Goal: Task Accomplishment & Management: Check status

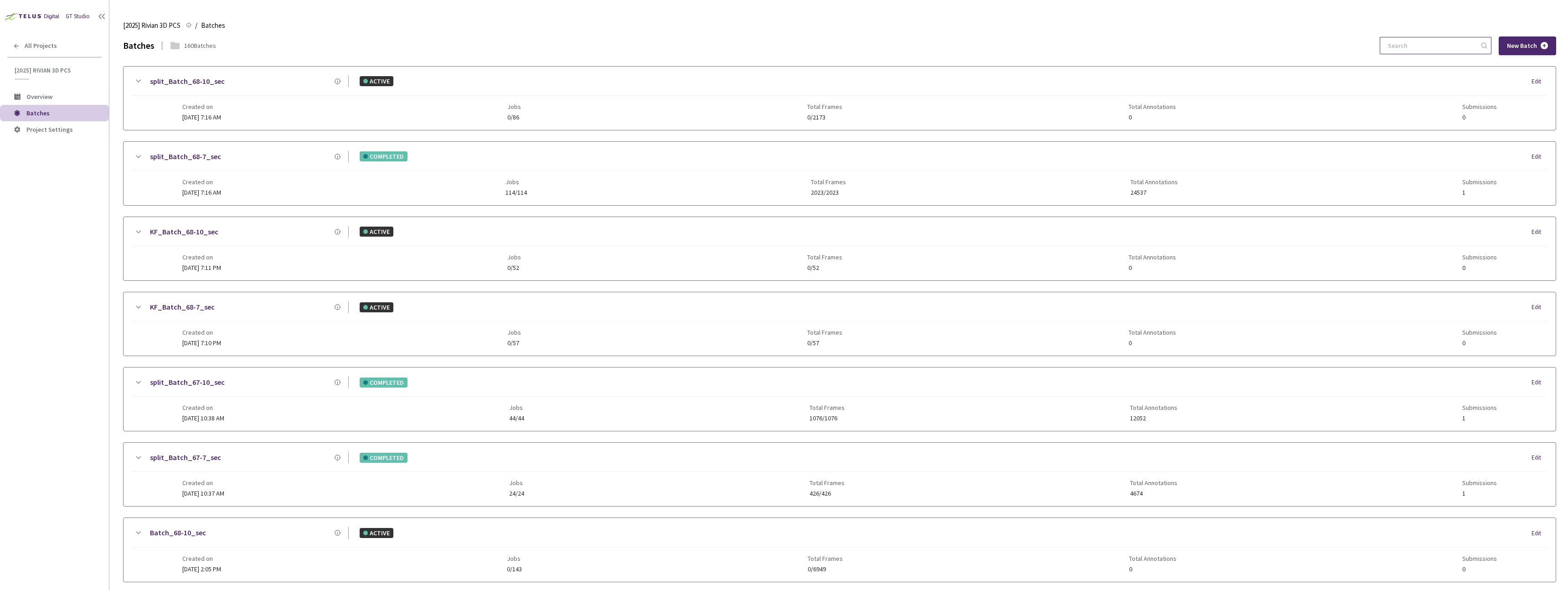
paste input "68-7"
click at [1416, 41] on input at bounding box center [1431, 45] width 97 height 16
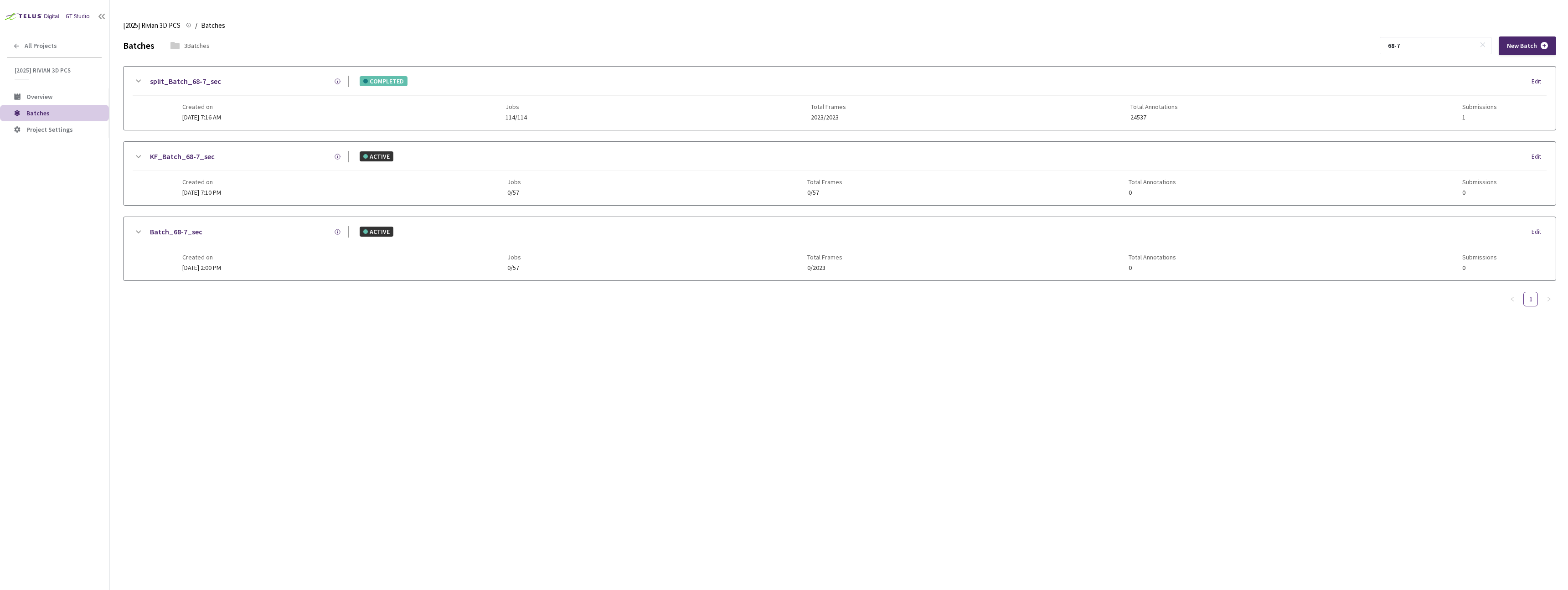
type input "68-7"
click at [617, 116] on div "Created on [DATE] 7:16 AM Jobs 114/114 Total Frames 2023/2023 Total Annotations…" at bounding box center [840, 108] width 1315 height 25
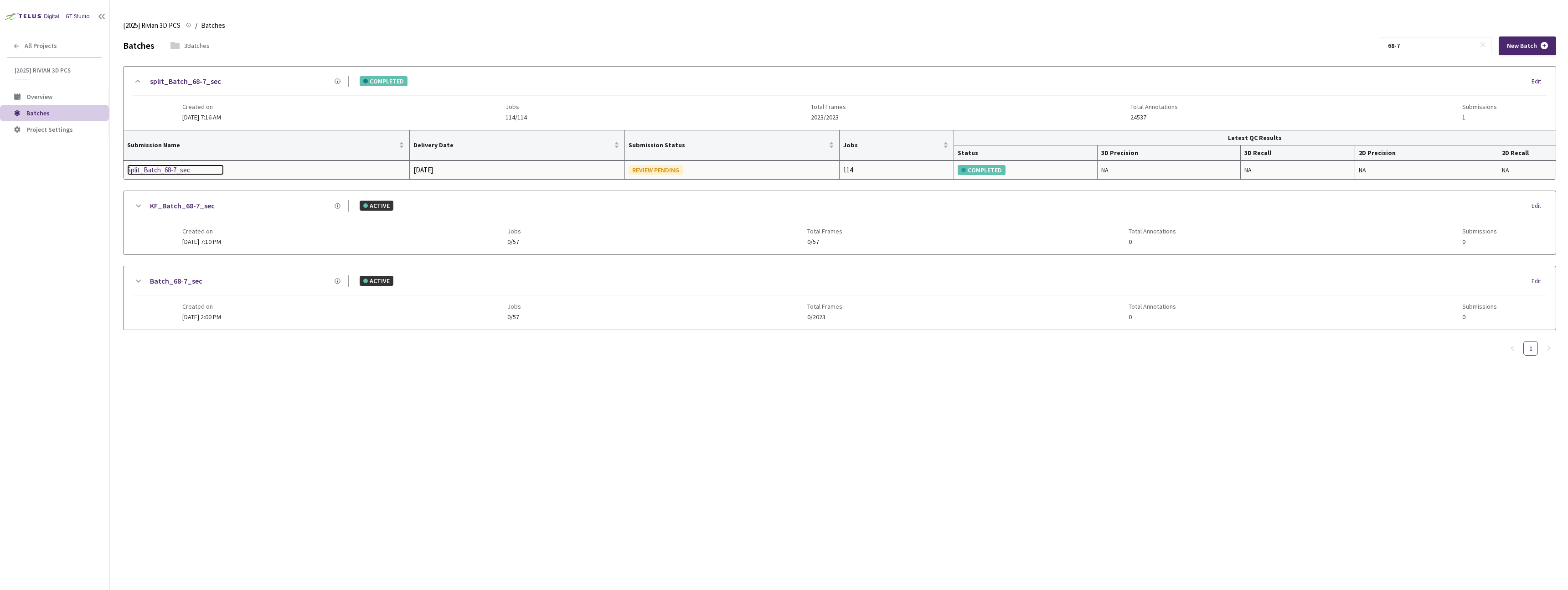
click at [176, 172] on div "Split_Batch_68-7_sec" at bounding box center [175, 170] width 97 height 11
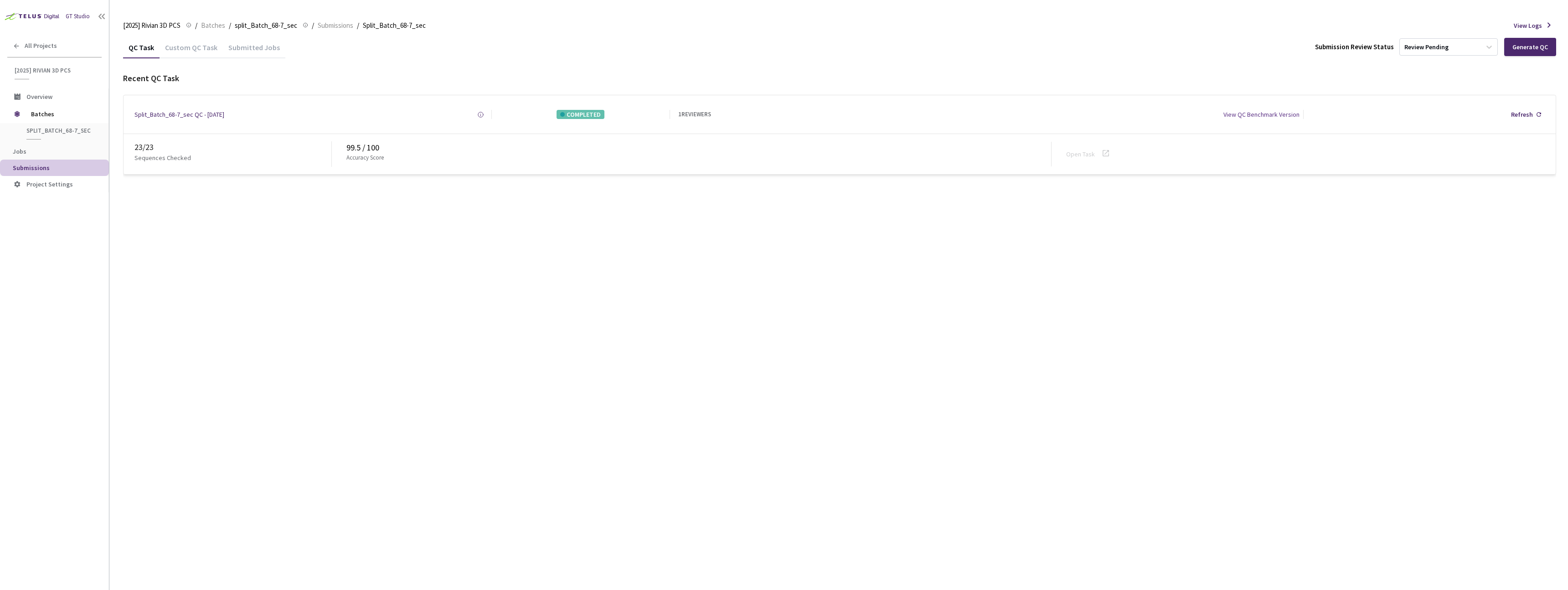
click at [192, 33] on div "[2025] Rivian 3D PCS [2025] Rivian 3D PCS / Batches / split_Batch_68-7_sec spli…" at bounding box center [839, 26] width 1433 height 22
click at [190, 46] on div "Custom QC Task" at bounding box center [191, 50] width 63 height 15
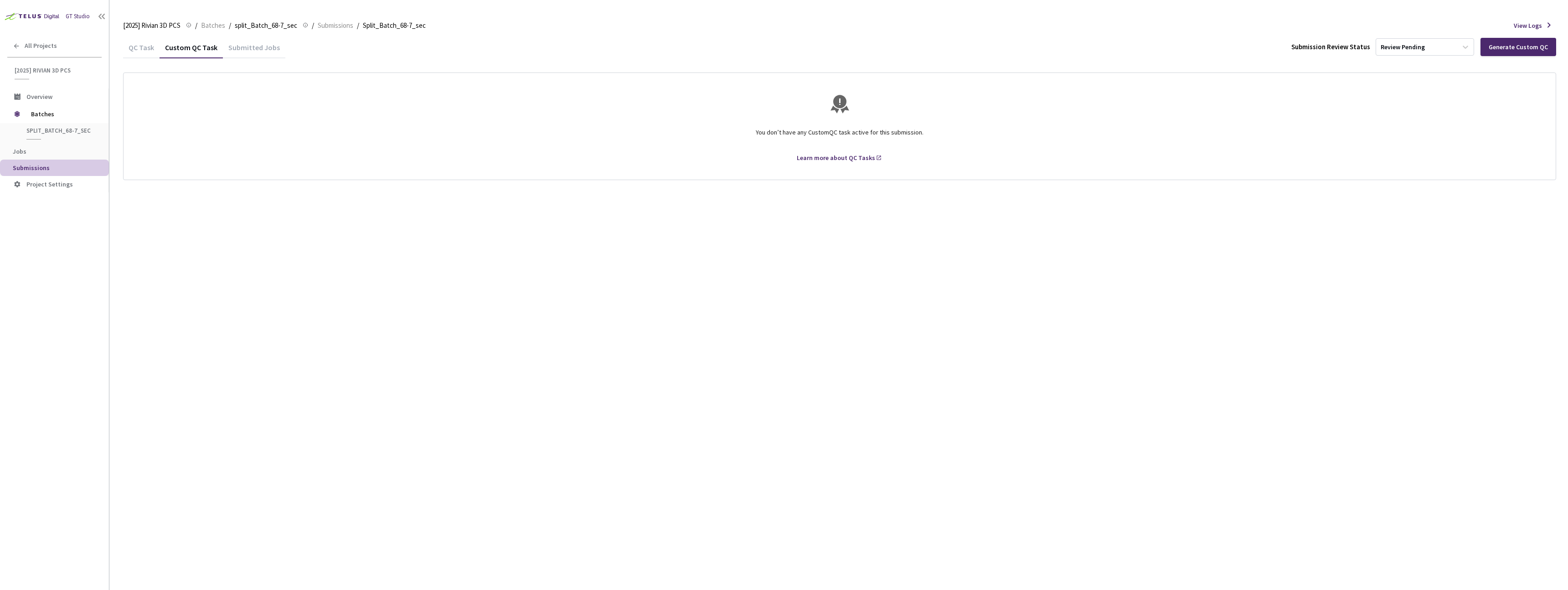
click at [150, 44] on div "QC Task" at bounding box center [141, 50] width 37 height 15
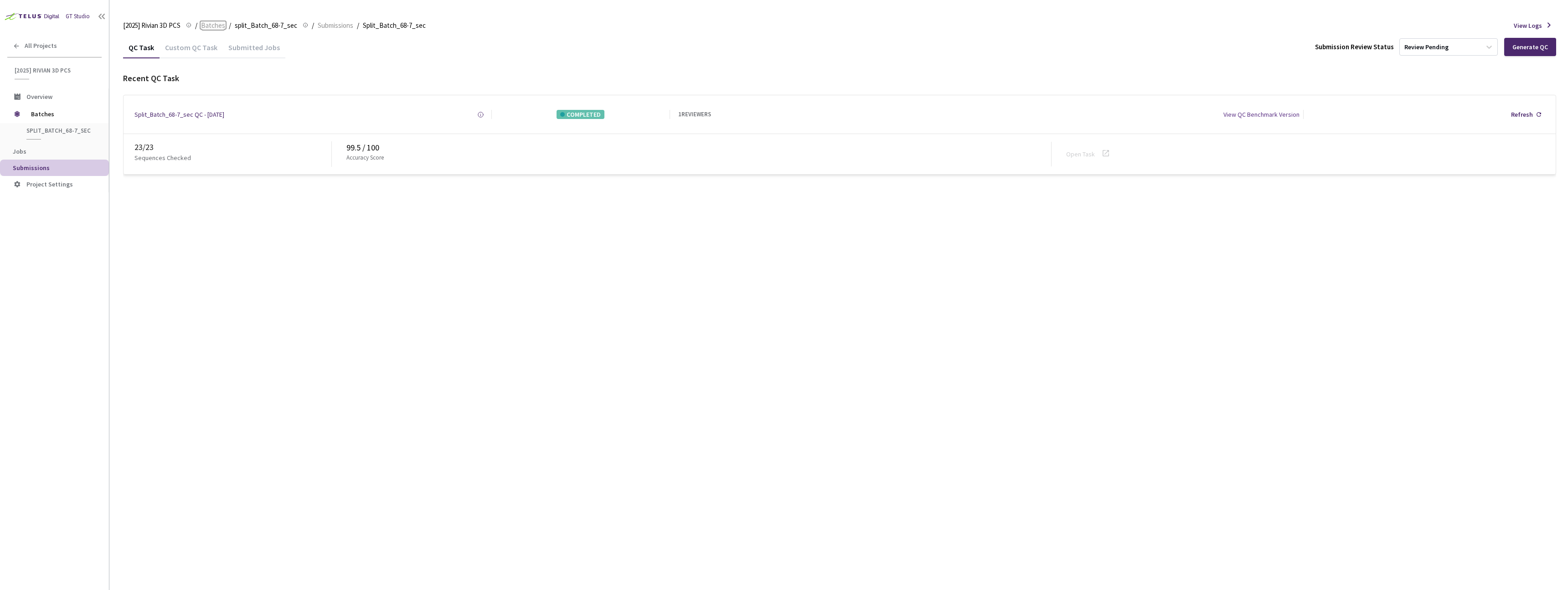
click at [204, 28] on span "Batches" at bounding box center [213, 26] width 24 height 11
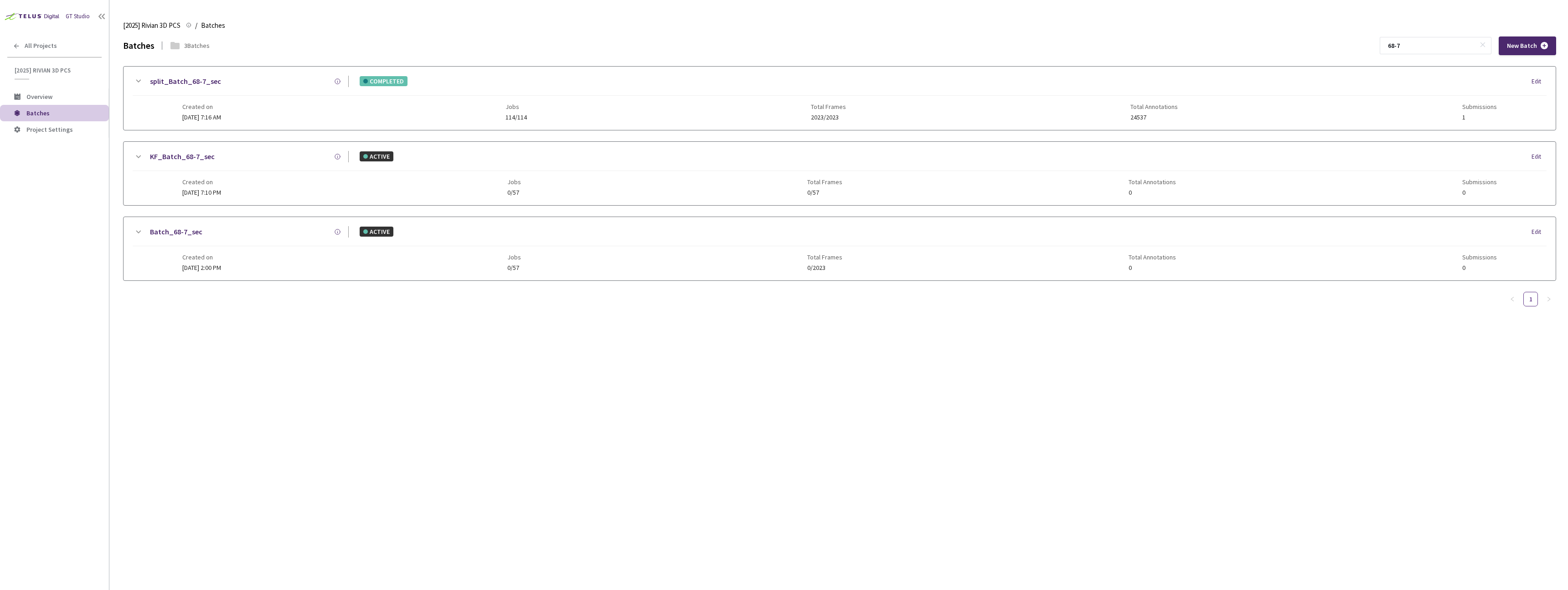
click at [433, 86] on div "split_Batch_68-7_sec COMPLETED Edit" at bounding box center [839, 85] width 1414 height 20
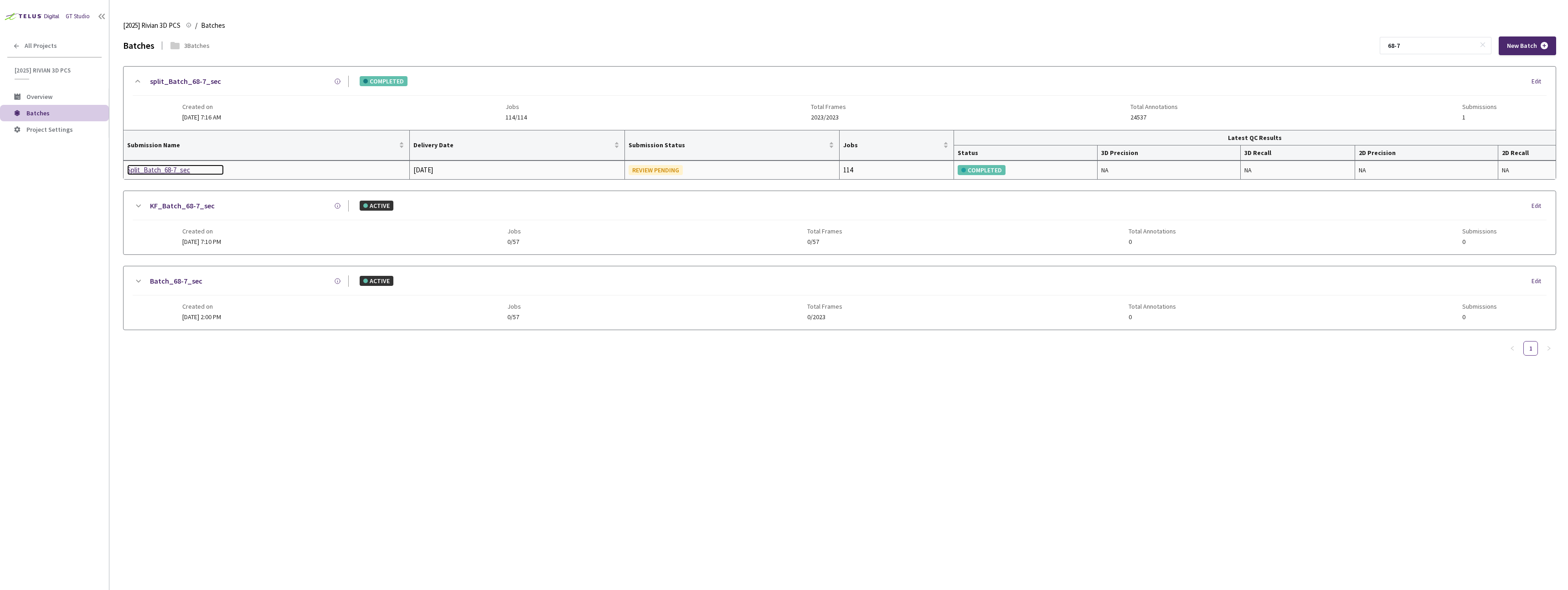
click at [172, 172] on div "Split_Batch_68-7_sec" at bounding box center [175, 170] width 97 height 11
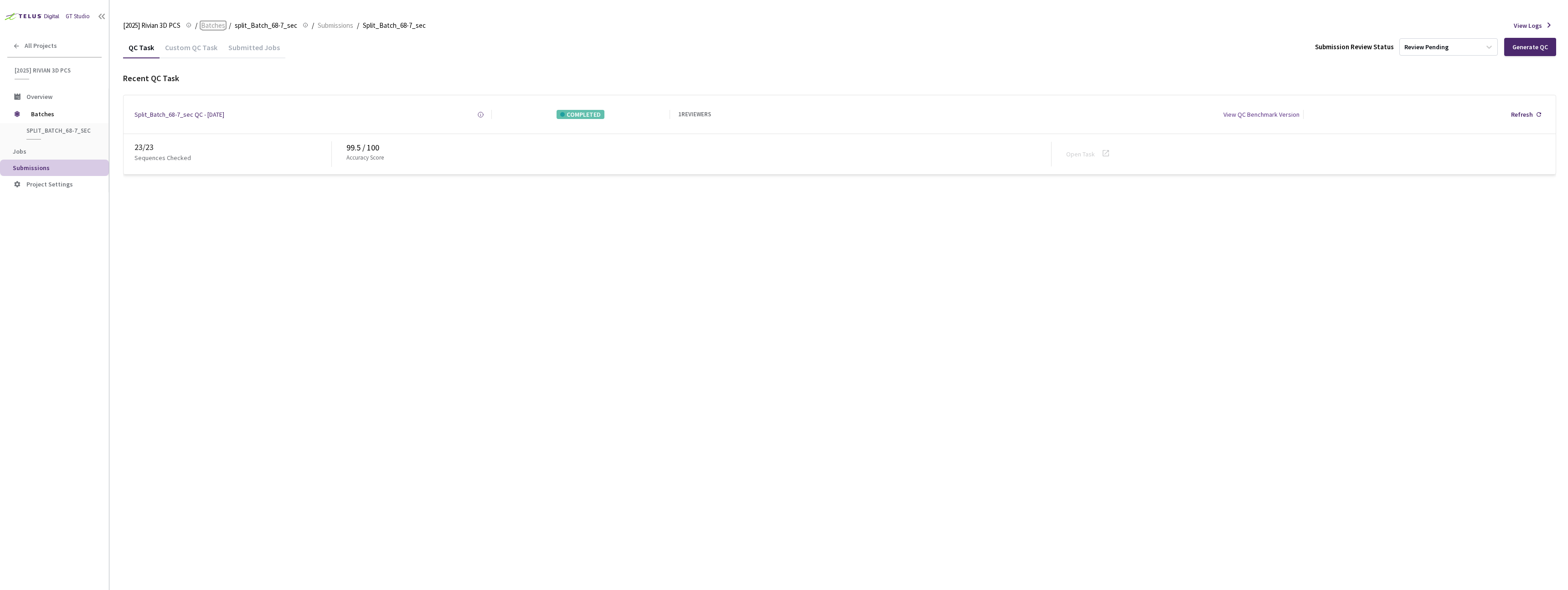
click at [219, 23] on span "Batches" at bounding box center [213, 26] width 24 height 11
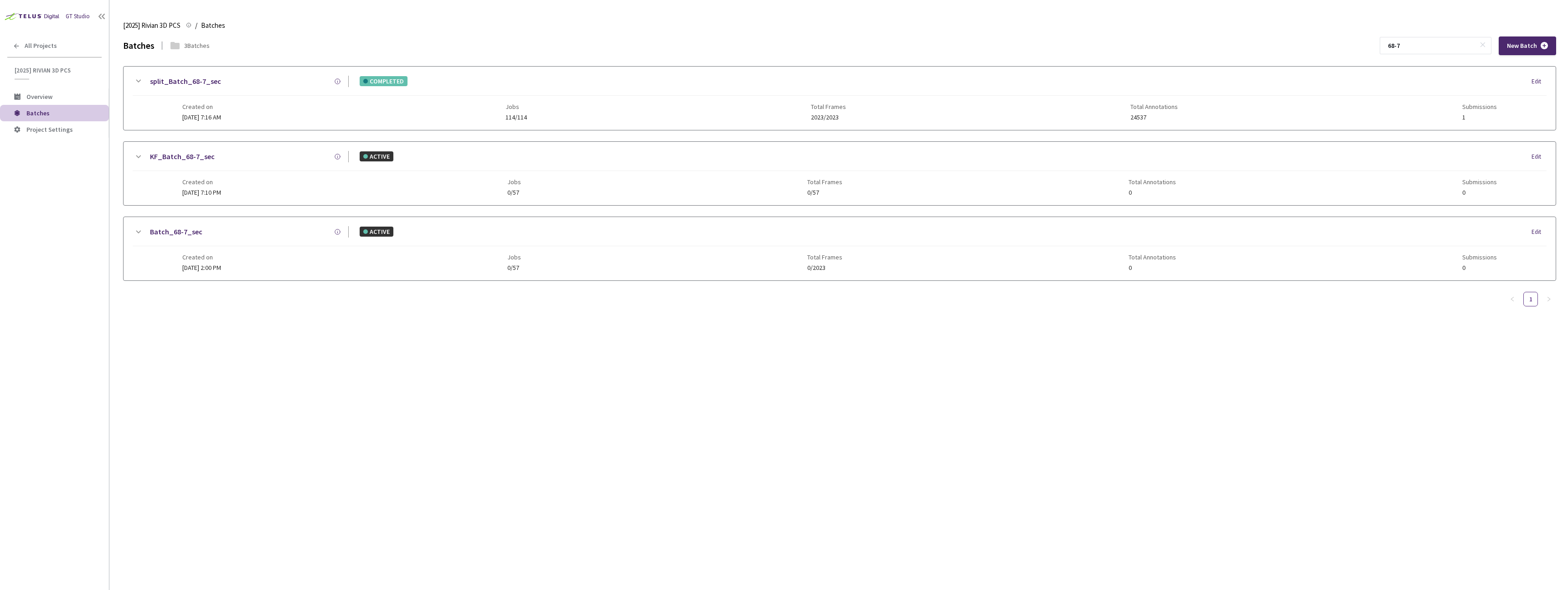
click at [236, 199] on div "KF_Batch_68-7_sec ACTIVE Edit Created on [DATE] 7:10 PM Jobs 0/57 Total Frames …" at bounding box center [839, 174] width 1432 height 63
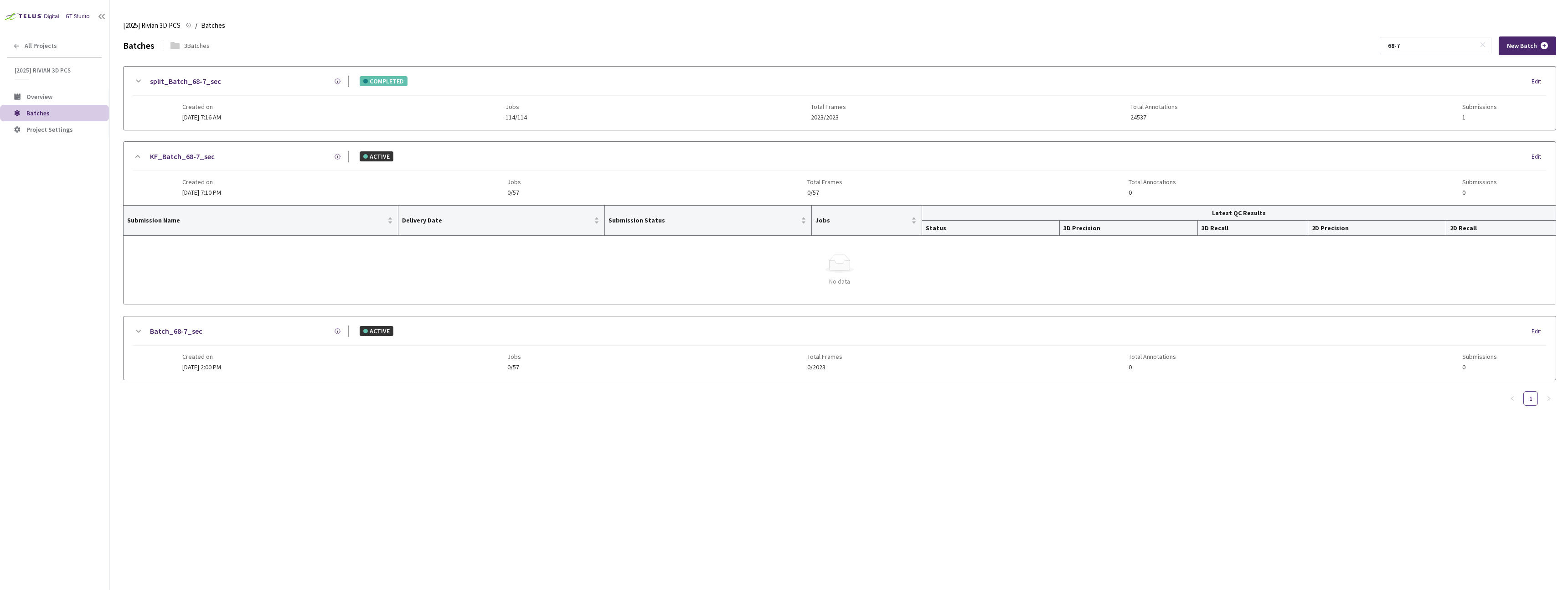
click at [282, 326] on div "Batch_68-7_sec" at bounding box center [246, 331] width 205 height 12
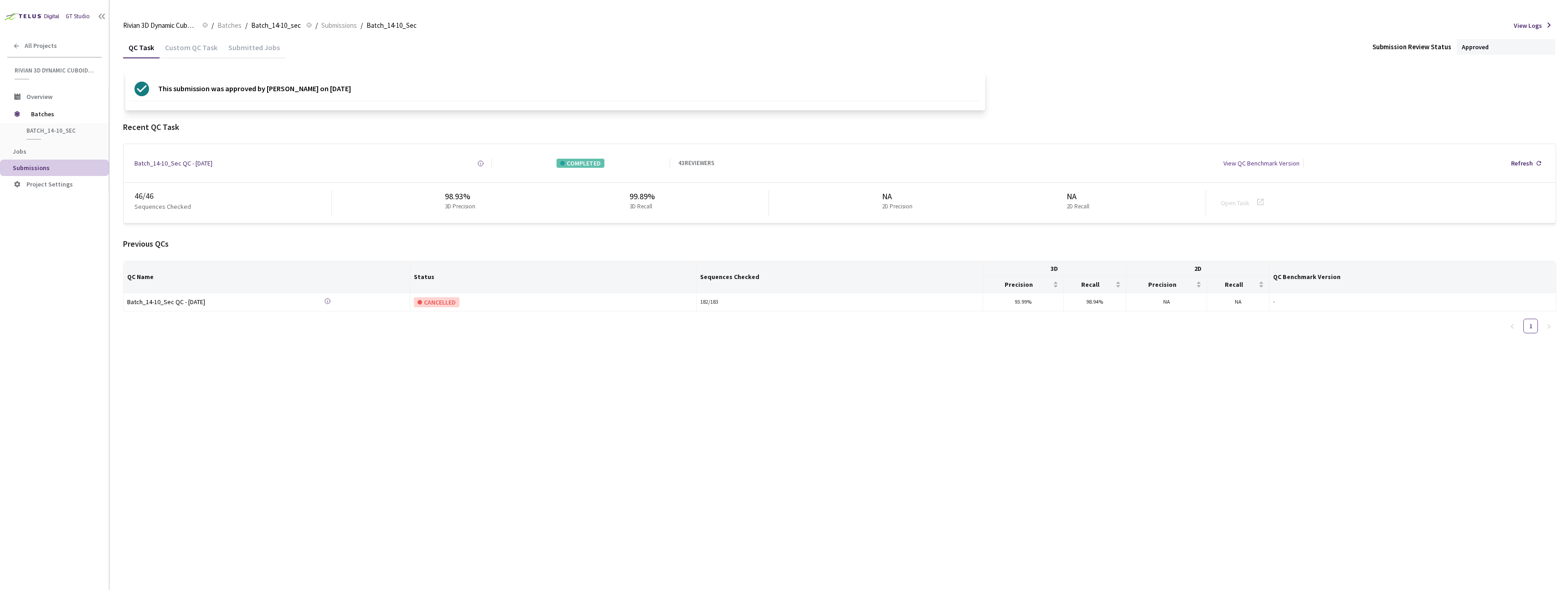
click at [232, 30] on div "Rivian 3D Dynamic Cuboids[2024-25] Rivian 3D Dynamic Cuboids[2024-25] / Batches…" at bounding box center [839, 26] width 1433 height 22
click at [232, 24] on span "Batches" at bounding box center [229, 26] width 24 height 11
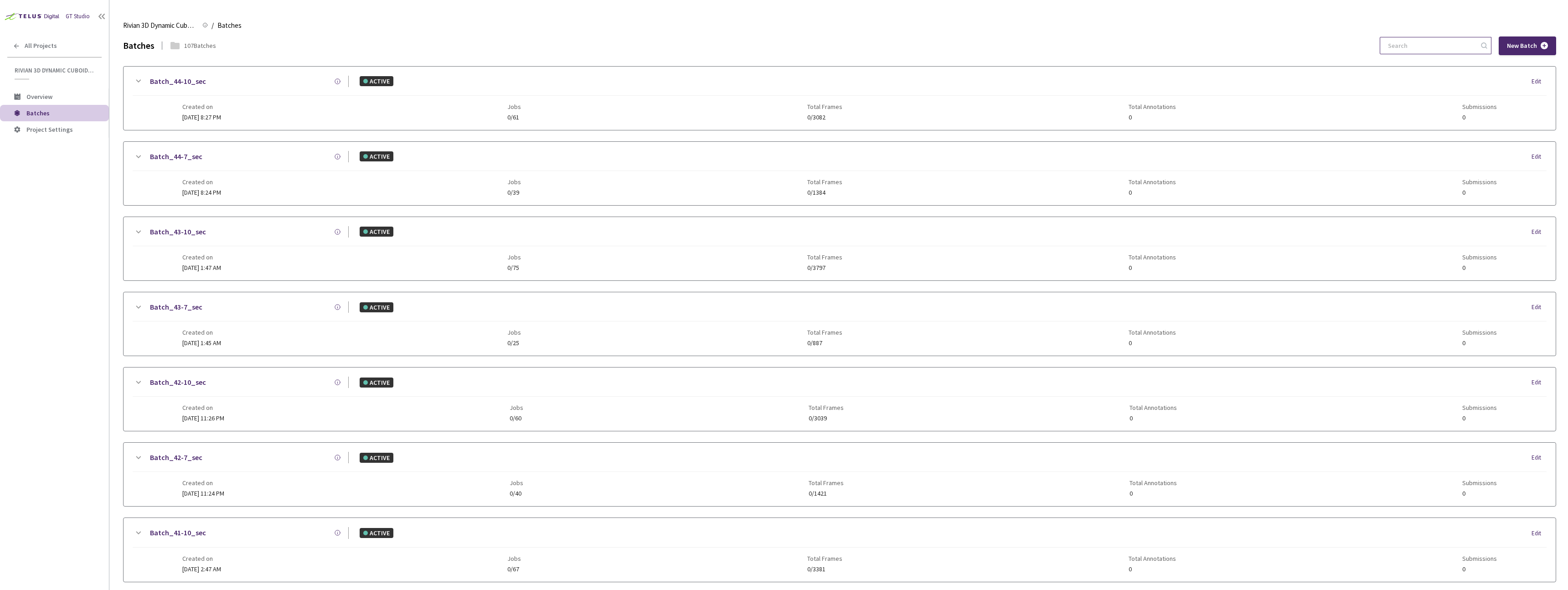
click at [1416, 41] on input at bounding box center [1431, 45] width 97 height 16
paste input "68-7"
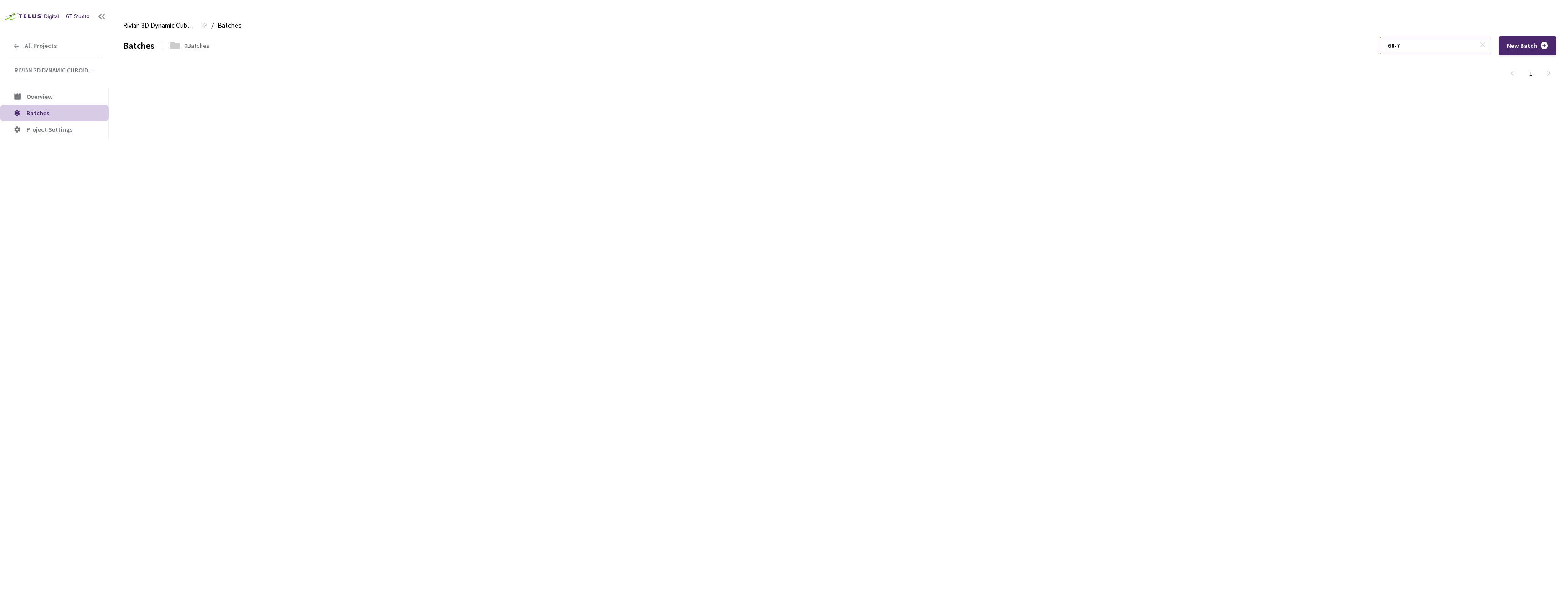
click at [1429, 37] on div "68-7" at bounding box center [1435, 46] width 111 height 17
drag, startPoint x: 1446, startPoint y: 49, endPoint x: 1329, endPoint y: 49, distance: 117.0
click at [1329, 49] on div "Batches 0 Batches 68-7 New Batch" at bounding box center [839, 46] width 1433 height 19
click at [791, 79] on div "COMPLETED Edit" at bounding box center [948, 81] width 1198 height 10
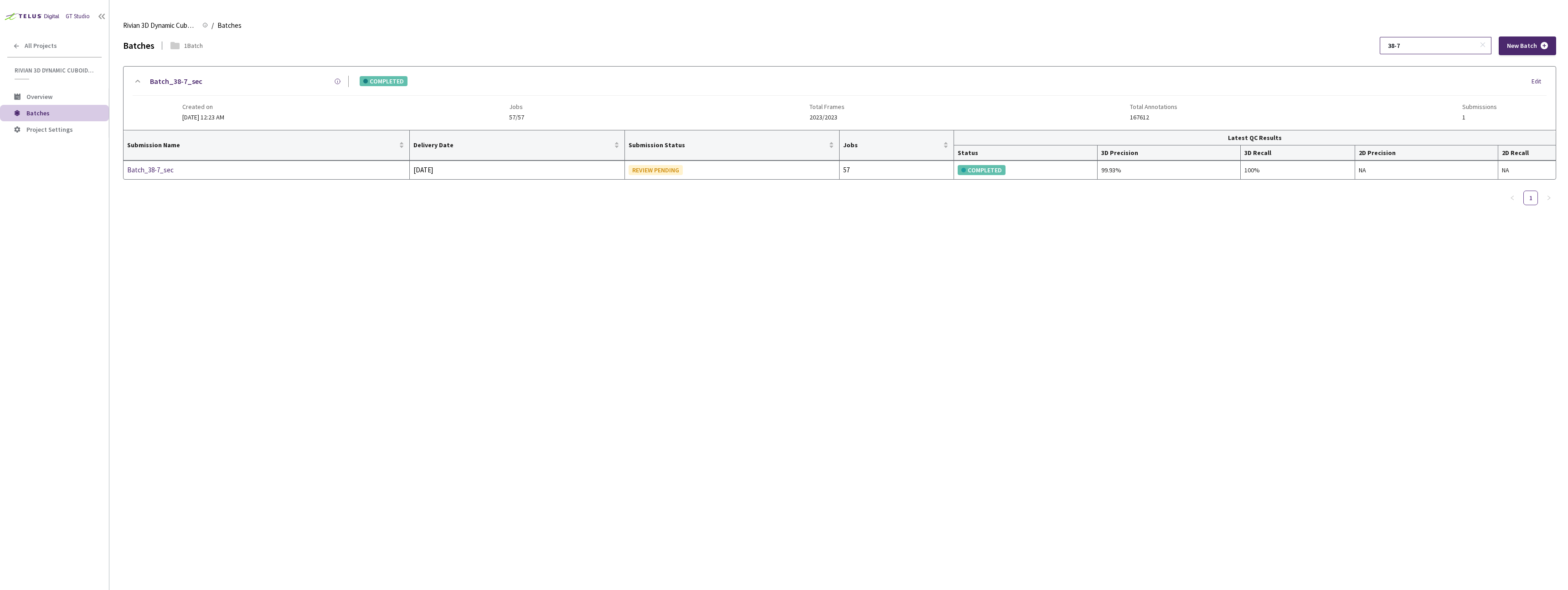
click at [1445, 51] on input "38-7" at bounding box center [1431, 45] width 97 height 16
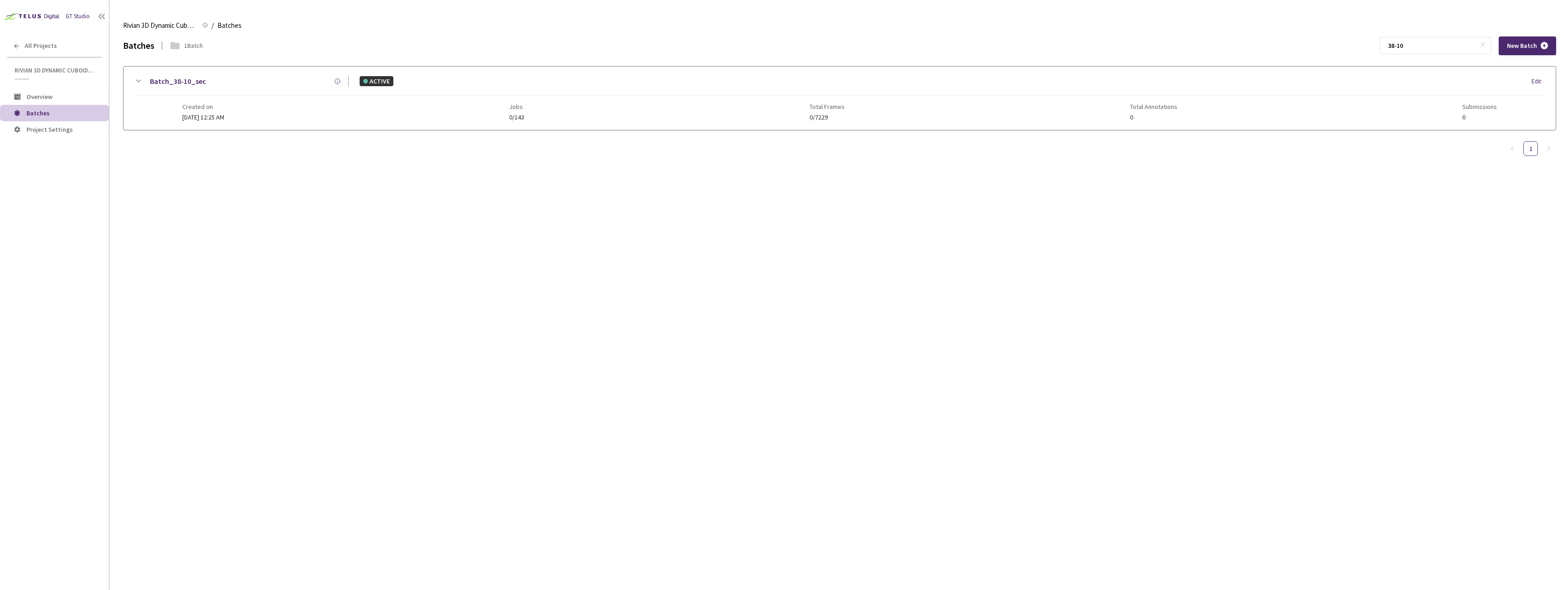
type input "38-10"
click at [699, 96] on div "Created on [DATE] 12:25 AM Jobs 0/143 Total Frames 0/7229 Total Annotations 0 S…" at bounding box center [840, 108] width 1315 height 25
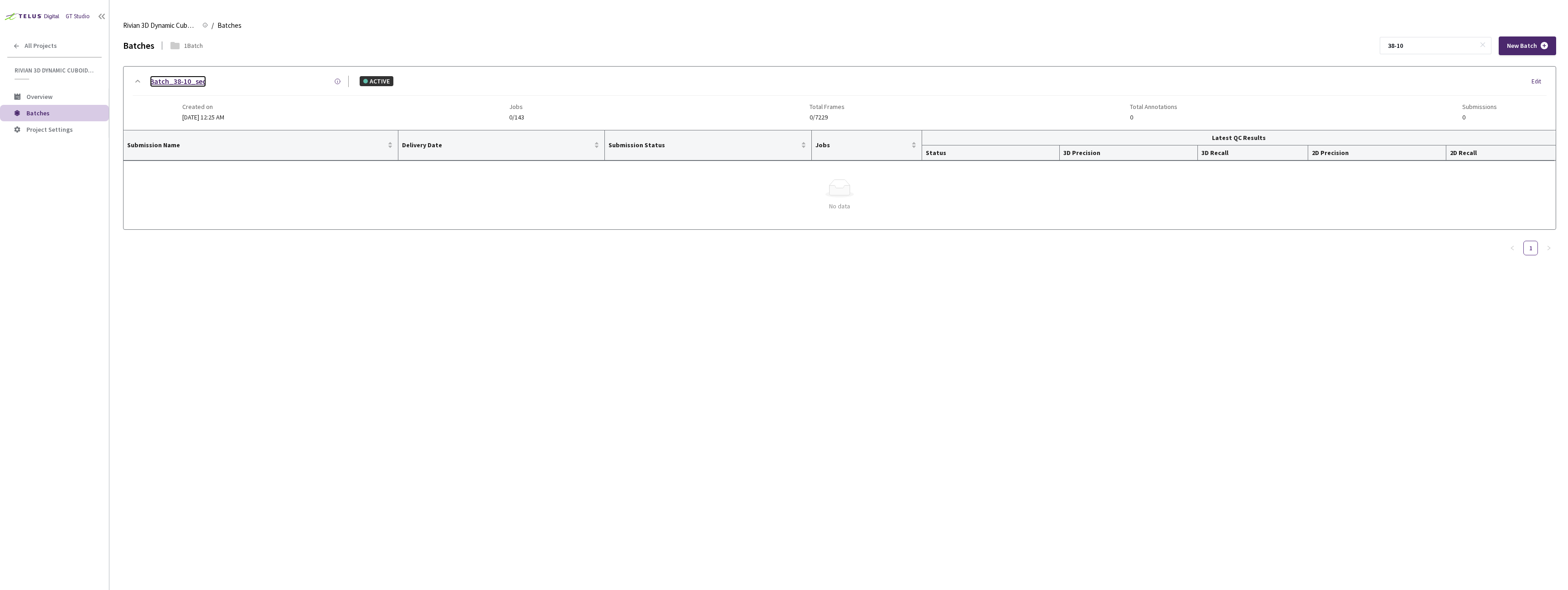
click at [167, 80] on link "Batch_38-10_sec" at bounding box center [178, 81] width 56 height 12
